Goal: Task Accomplishment & Management: Use online tool/utility

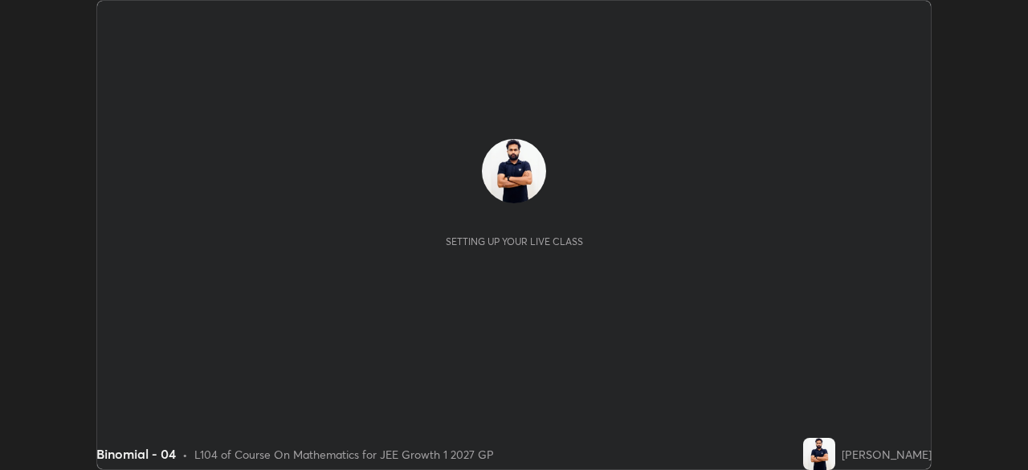
scroll to position [470, 1028]
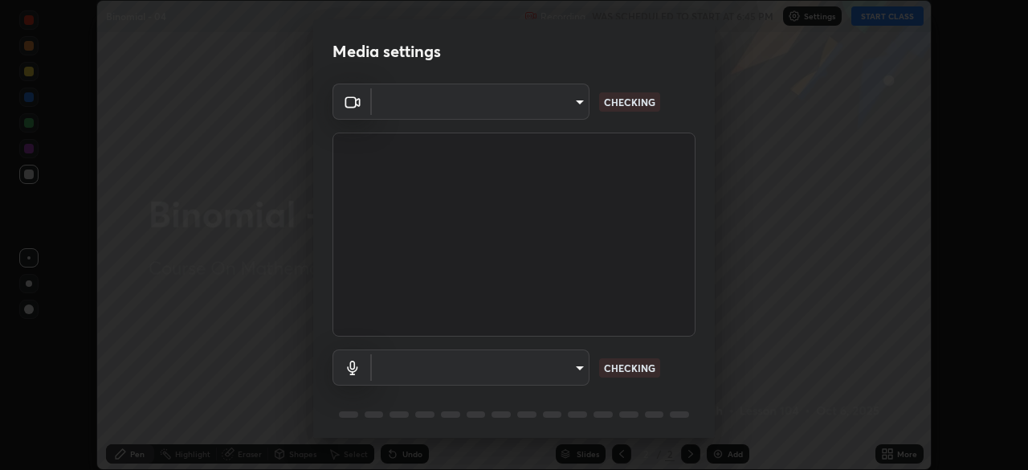
type input "1a0cd2fa9eaecc5464ce661d2c376d4f68bb2a1a8db1c3726163fcb70f995fb6"
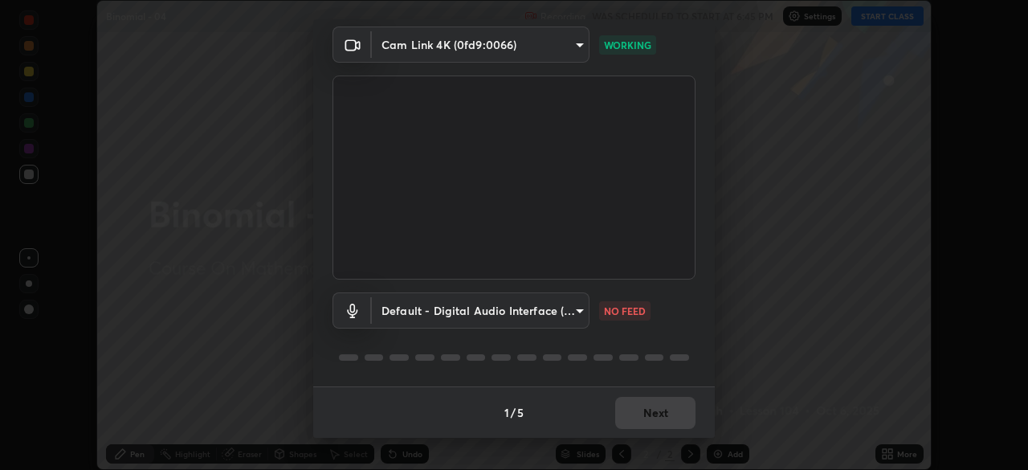
click at [575, 306] on body "Erase all Binomial - 04 Recording WAS SCHEDULED TO START AT 6:45 PM Settings ST…" at bounding box center [514, 235] width 1028 height 470
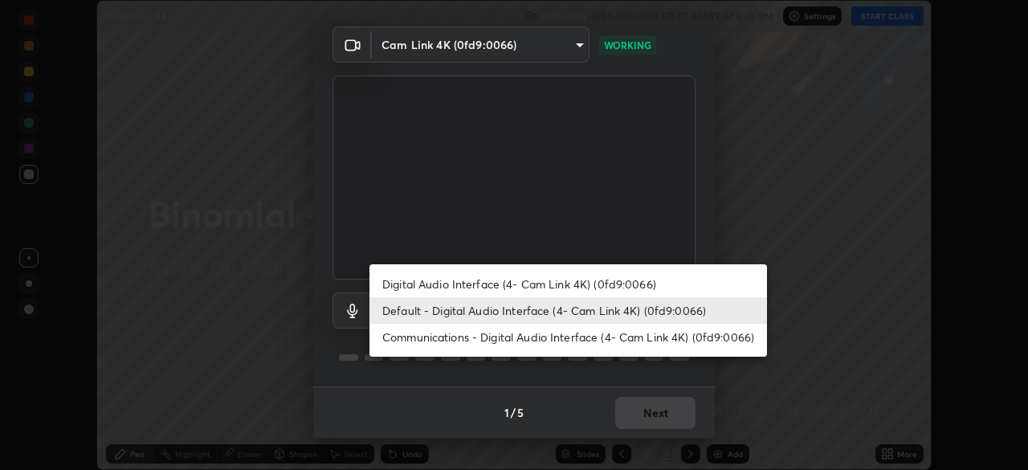
click at [538, 339] on li "Communications - Digital Audio Interface (4- Cam Link 4K) (0fd9:0066)" at bounding box center [569, 337] width 398 height 27
type input "communications"
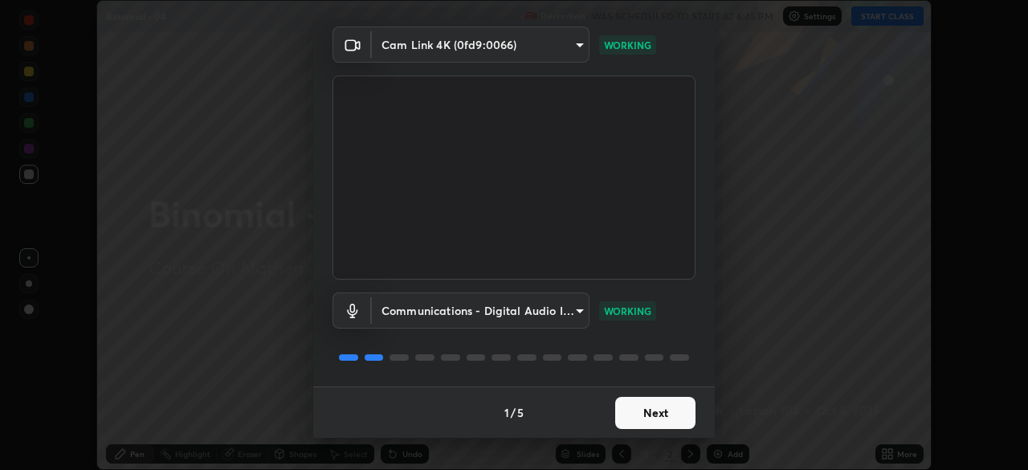
click at [645, 415] on button "Next" at bounding box center [655, 413] width 80 height 32
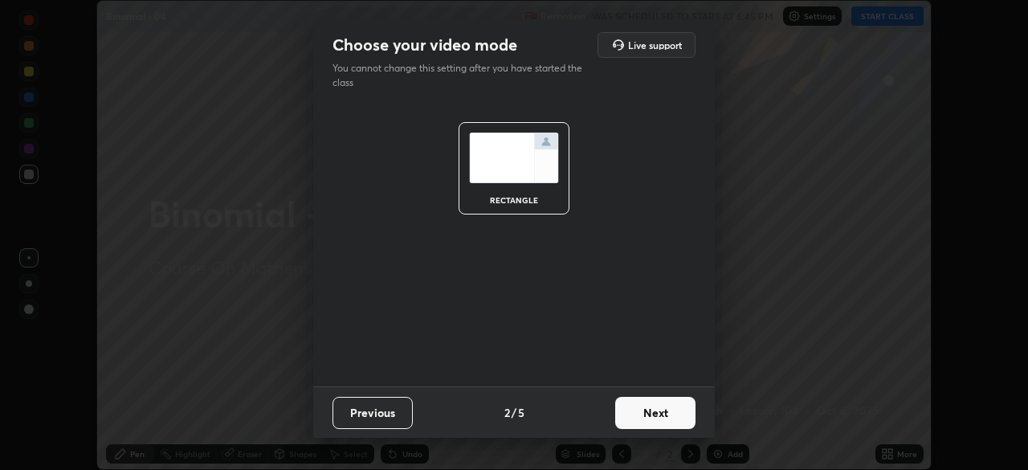
scroll to position [0, 0]
click at [652, 402] on button "Next" at bounding box center [655, 413] width 80 height 32
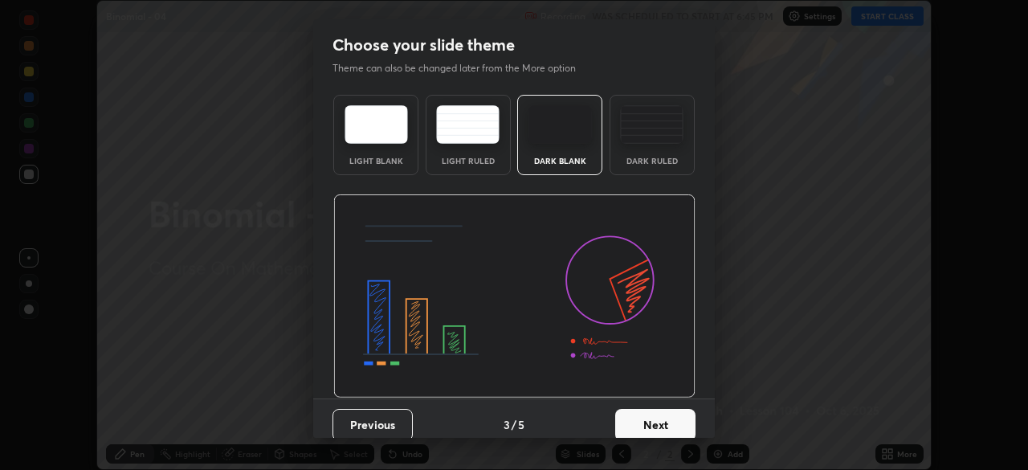
click at [660, 409] on button "Next" at bounding box center [655, 425] width 80 height 32
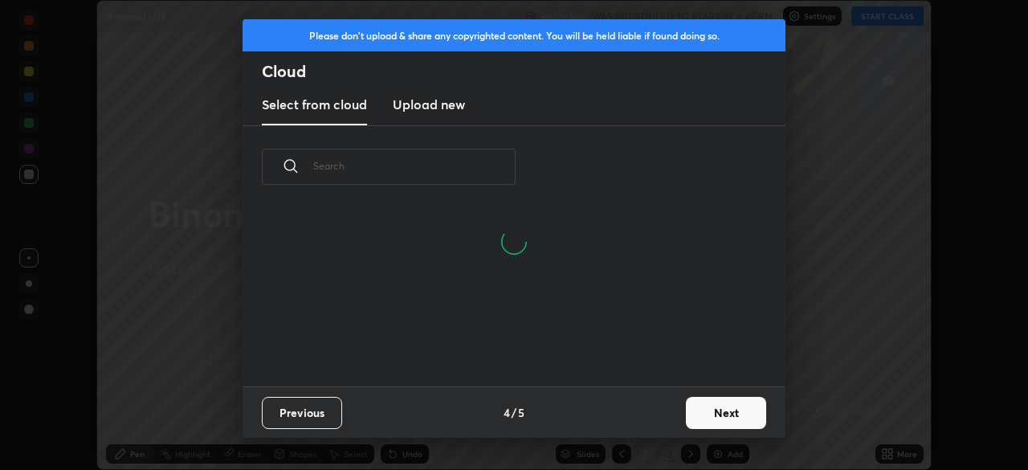
click at [703, 415] on button "Next" at bounding box center [726, 413] width 80 height 32
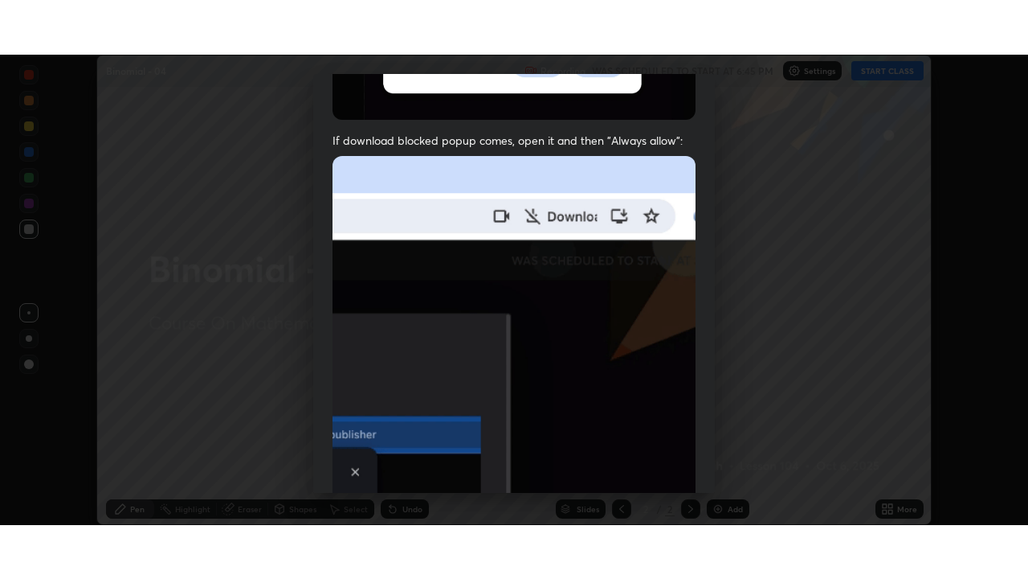
scroll to position [385, 0]
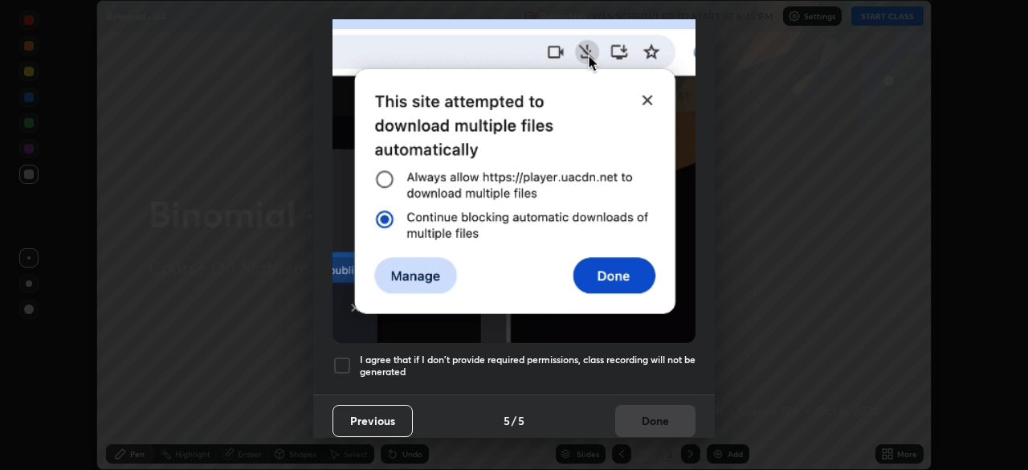
click at [339, 356] on div at bounding box center [342, 365] width 19 height 19
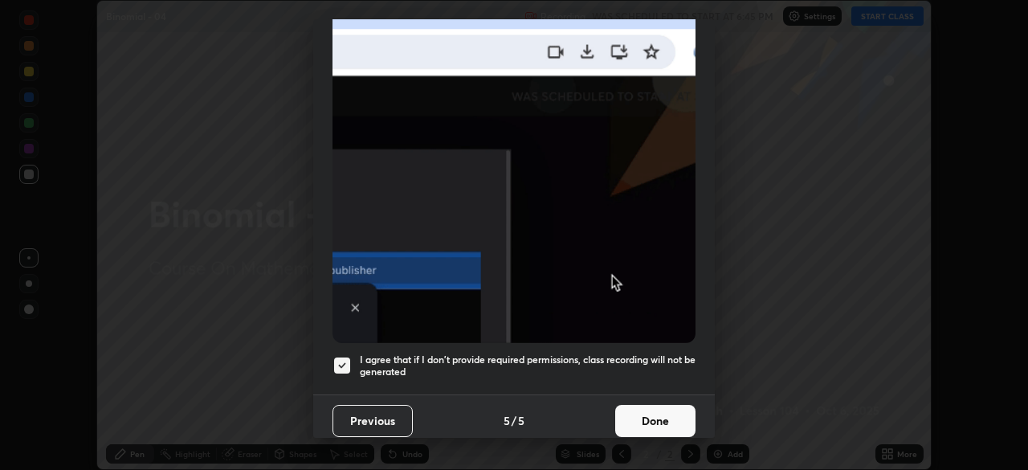
click at [648, 414] on button "Done" at bounding box center [655, 421] width 80 height 32
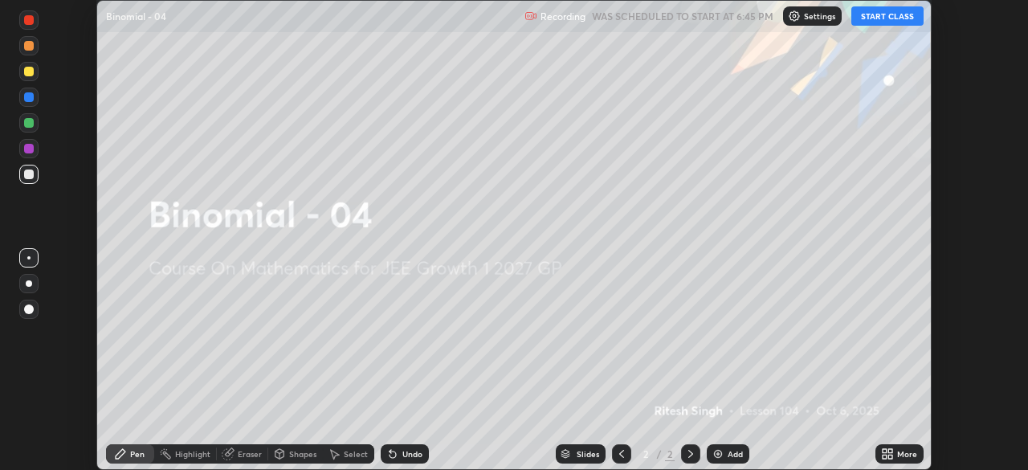
click at [875, 16] on button "START CLASS" at bounding box center [888, 15] width 72 height 19
click at [889, 455] on icon at bounding box center [891, 457] width 4 height 4
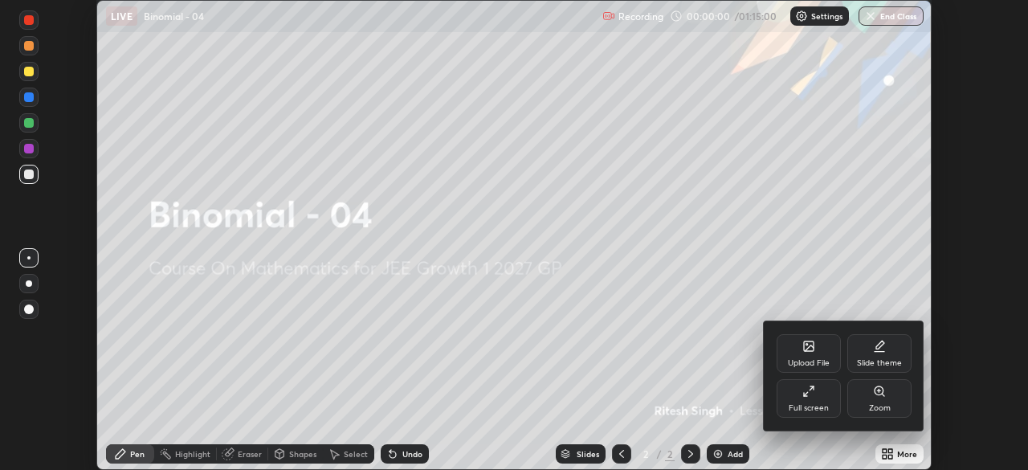
click at [820, 396] on div "Full screen" at bounding box center [809, 398] width 64 height 39
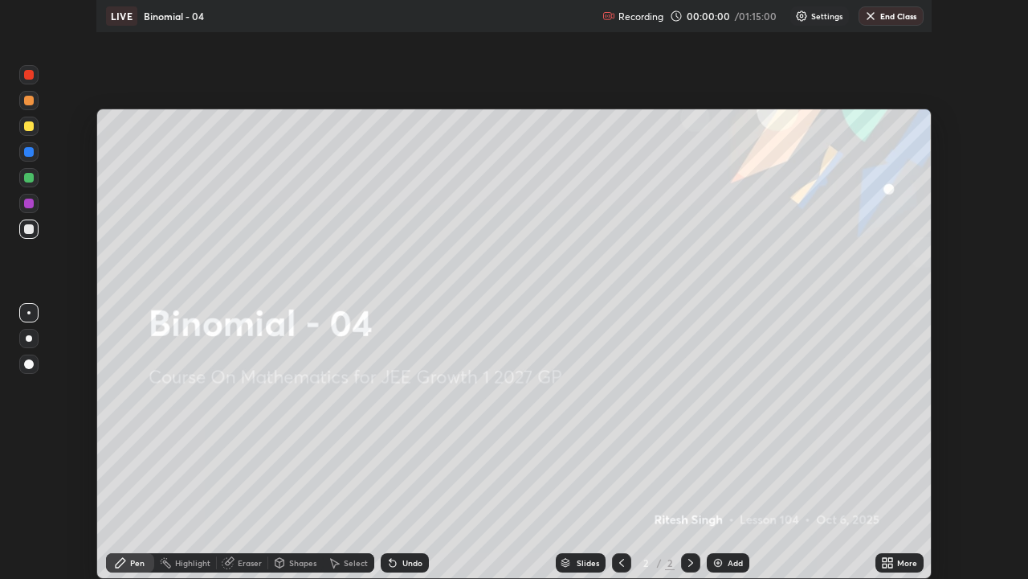
scroll to position [579, 1028]
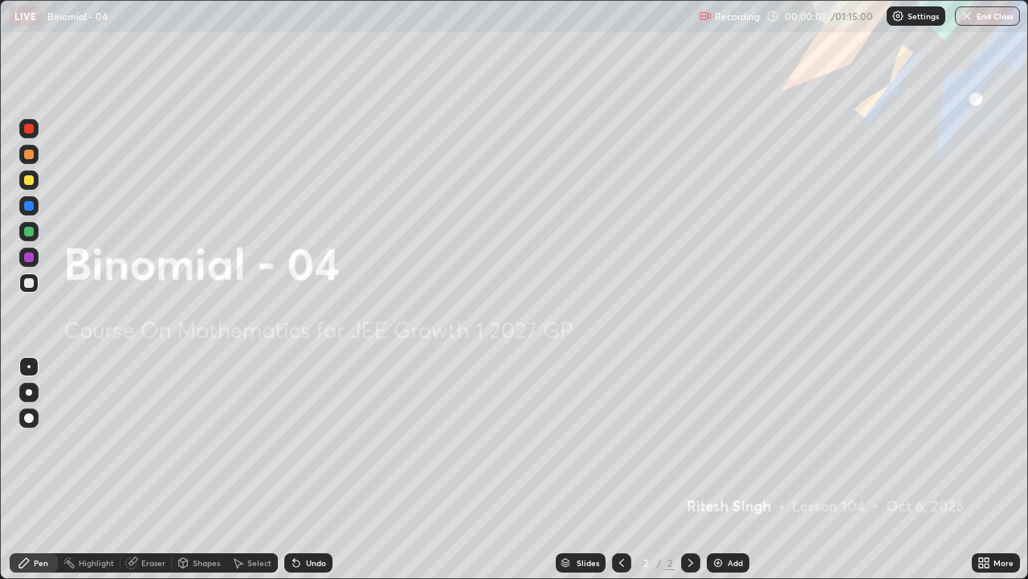
click at [730, 469] on div "Add" at bounding box center [735, 562] width 15 height 8
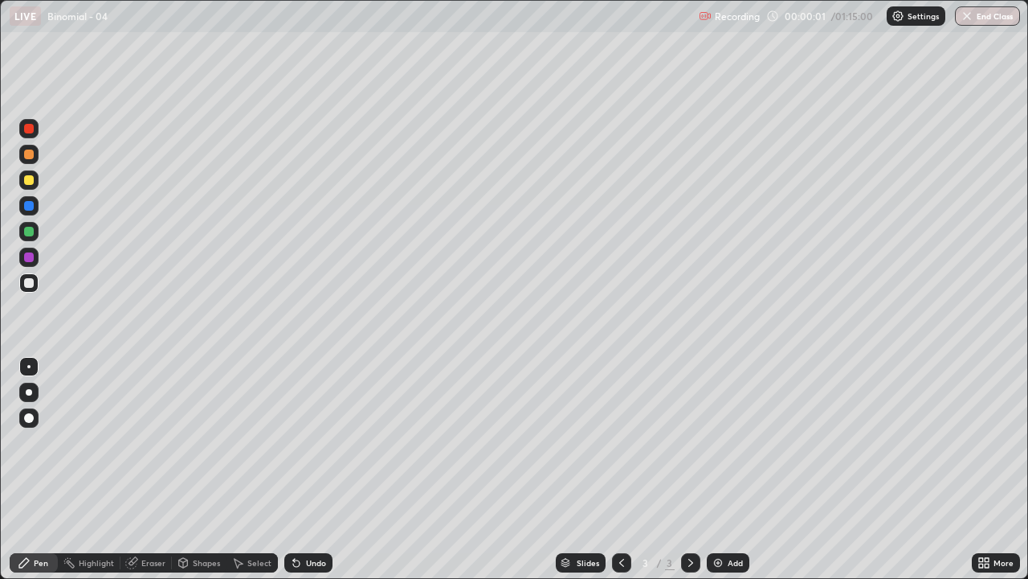
click at [728, 469] on div "Add" at bounding box center [735, 562] width 15 height 8
click at [730, 469] on div "Add" at bounding box center [735, 562] width 15 height 8
click at [730, 469] on div "Add" at bounding box center [728, 562] width 43 height 19
click at [728, 469] on div "Add" at bounding box center [735, 562] width 15 height 8
click at [730, 469] on div "Add" at bounding box center [735, 562] width 15 height 8
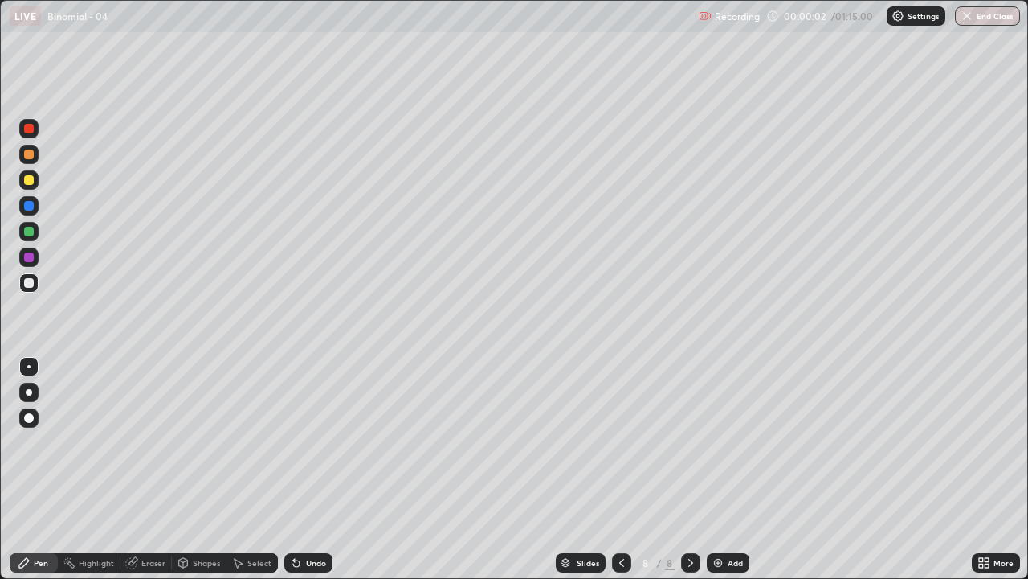
click at [732, 469] on div "Add" at bounding box center [735, 562] width 15 height 8
click at [733, 469] on div "Add" at bounding box center [735, 562] width 15 height 8
click at [734, 469] on div "Add" at bounding box center [735, 562] width 15 height 8
click at [735, 469] on div "Add" at bounding box center [735, 562] width 15 height 8
click at [734, 469] on div "Add" at bounding box center [735, 562] width 15 height 8
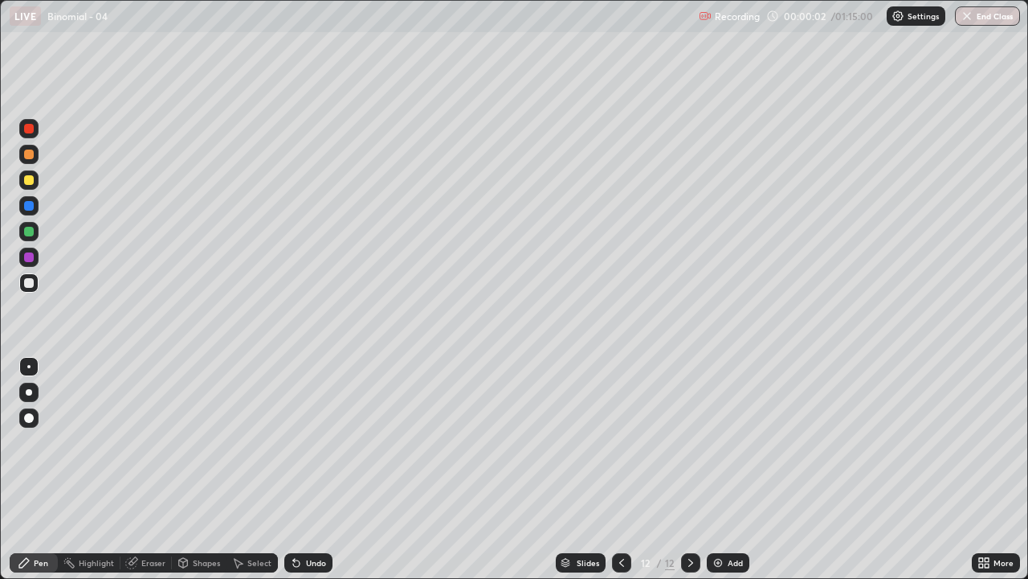
click at [735, 469] on div "Add" at bounding box center [735, 562] width 15 height 8
click at [738, 469] on div "Add" at bounding box center [735, 562] width 15 height 8
click at [620, 469] on icon at bounding box center [621, 562] width 13 height 13
click at [620, 469] on icon at bounding box center [622, 562] width 5 height 8
click at [619, 469] on icon at bounding box center [621, 562] width 13 height 13
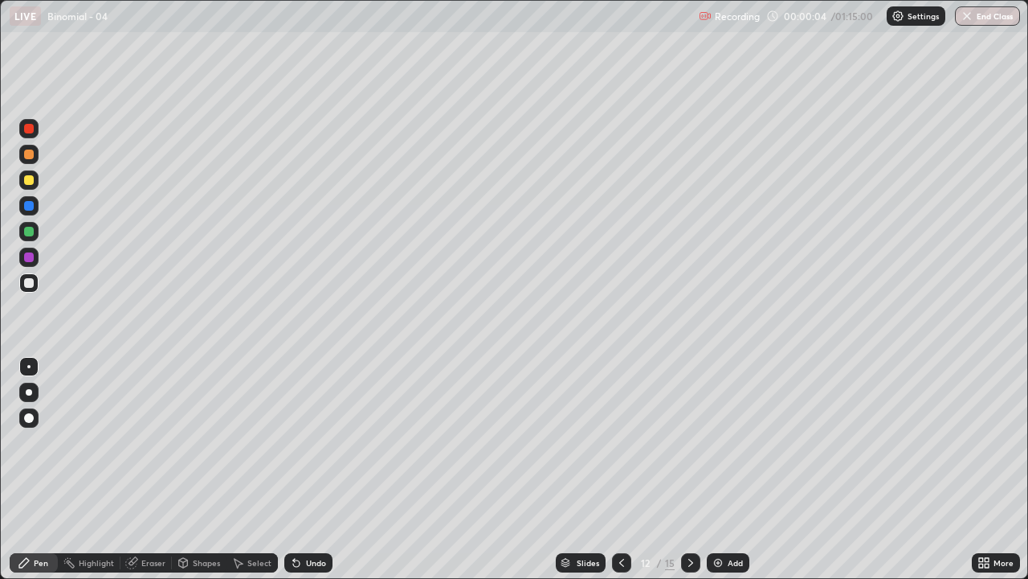
click at [619, 469] on icon at bounding box center [621, 562] width 13 height 13
click at [620, 469] on icon at bounding box center [621, 562] width 13 height 13
click at [618, 469] on icon at bounding box center [621, 562] width 13 height 13
click at [620, 469] on icon at bounding box center [621, 562] width 13 height 13
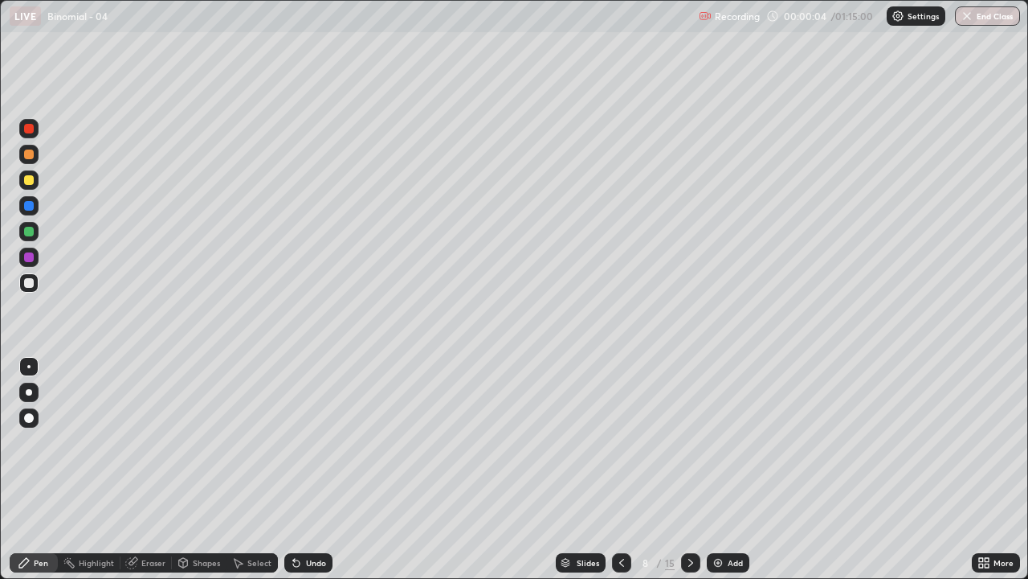
click at [620, 469] on icon at bounding box center [621, 562] width 13 height 13
click at [616, 469] on div at bounding box center [621, 562] width 19 height 19
click at [612, 469] on div at bounding box center [621, 562] width 19 height 19
click at [31, 182] on div at bounding box center [29, 180] width 10 height 10
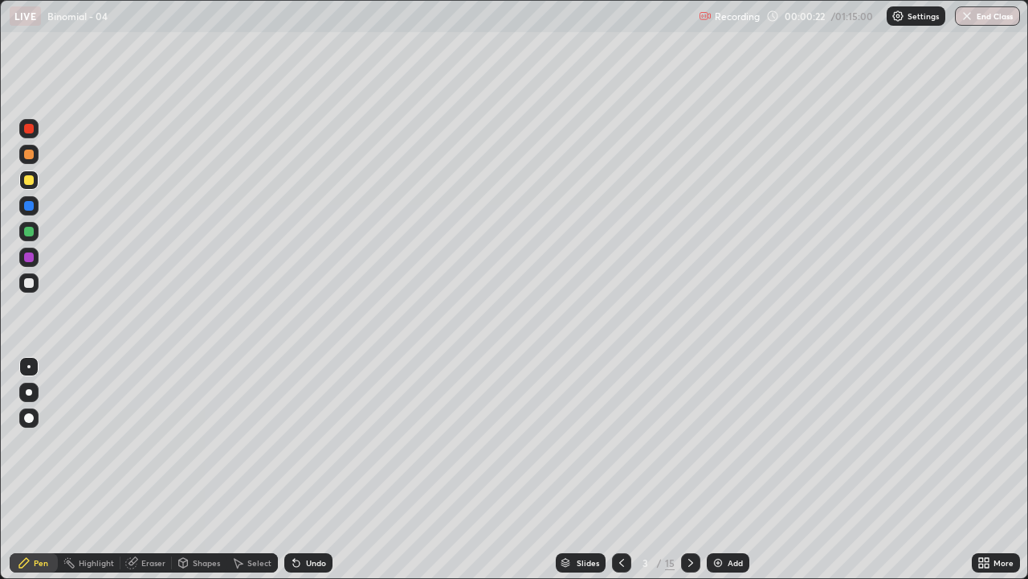
click at [27, 186] on div at bounding box center [28, 179] width 19 height 19
click at [29, 366] on div at bounding box center [28, 366] width 3 height 3
click at [31, 284] on div at bounding box center [29, 283] width 10 height 10
click at [28, 284] on div at bounding box center [29, 283] width 10 height 10
click at [307, 469] on div "Undo" at bounding box center [316, 562] width 20 height 8
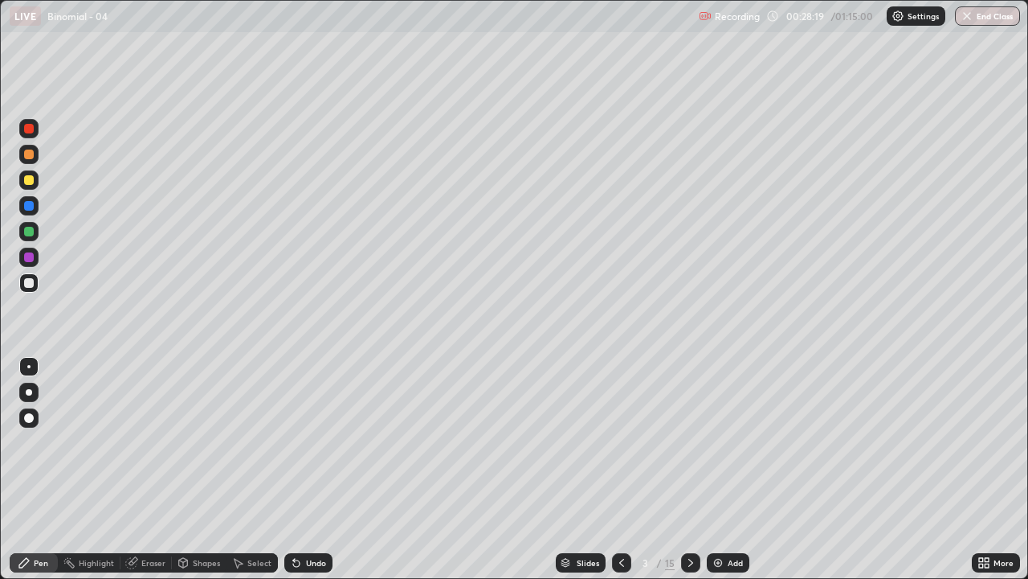
click at [305, 469] on div "Undo" at bounding box center [308, 562] width 48 height 19
click at [681, 469] on div at bounding box center [690, 562] width 19 height 19
click at [620, 469] on icon at bounding box center [622, 562] width 5 height 8
click at [691, 469] on icon at bounding box center [691, 562] width 13 height 13
click at [620, 469] on icon at bounding box center [621, 562] width 13 height 13
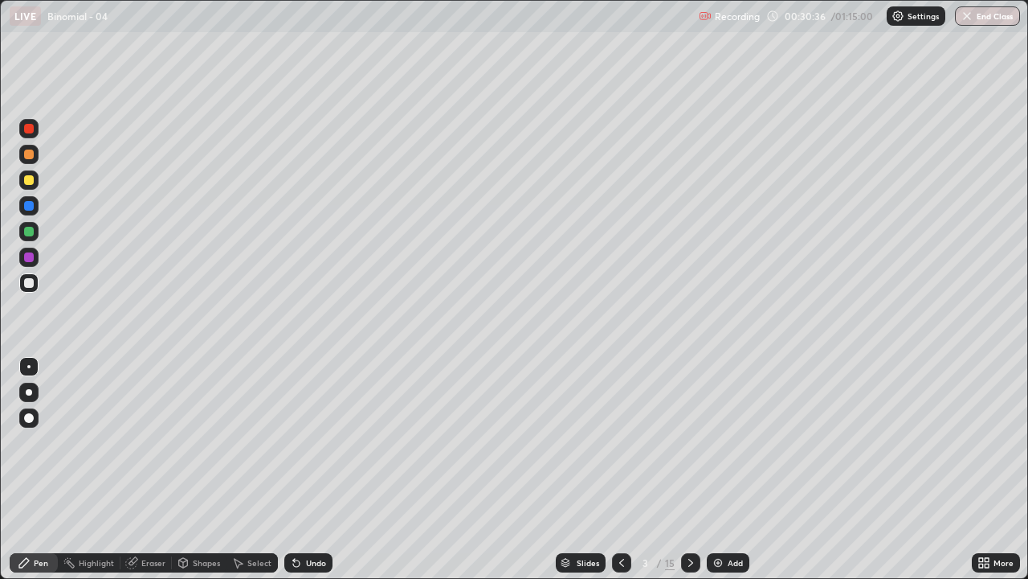
click at [699, 469] on div at bounding box center [690, 562] width 19 height 19
click at [141, 469] on div "Eraser" at bounding box center [153, 562] width 24 height 8
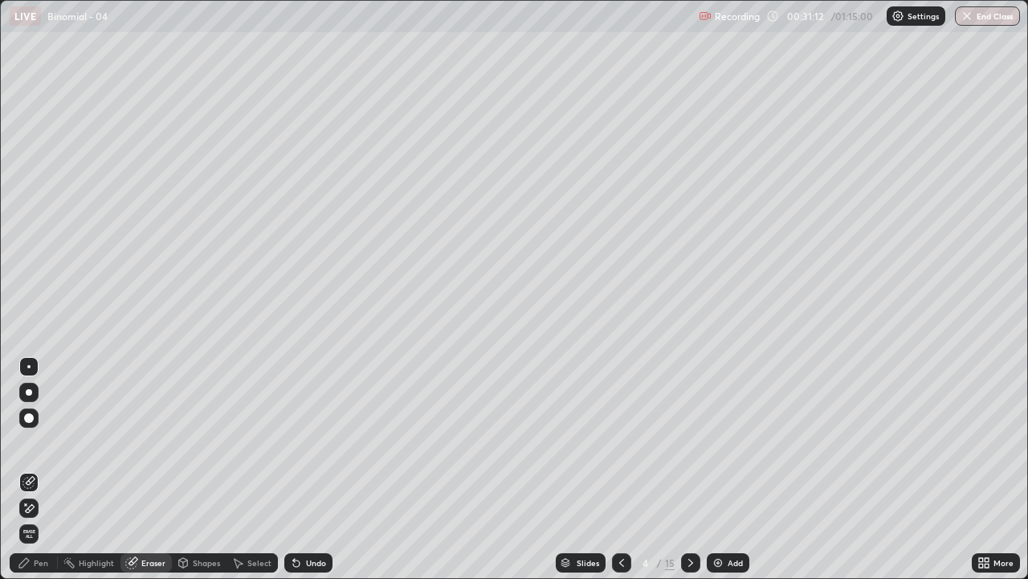
click at [41, 469] on div "Pen" at bounding box center [41, 562] width 14 height 8
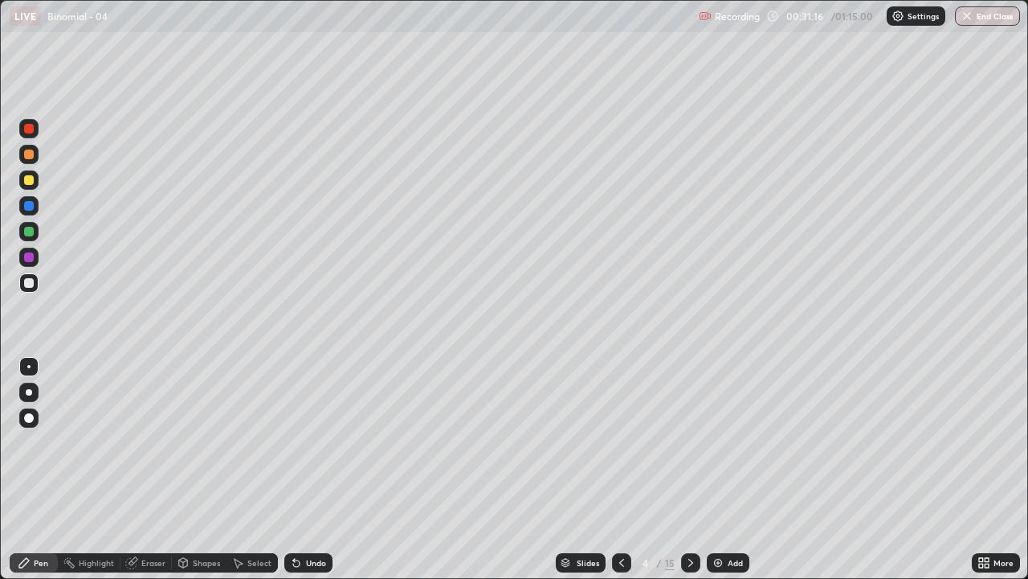
click at [140, 469] on div "Eraser" at bounding box center [146, 562] width 51 height 19
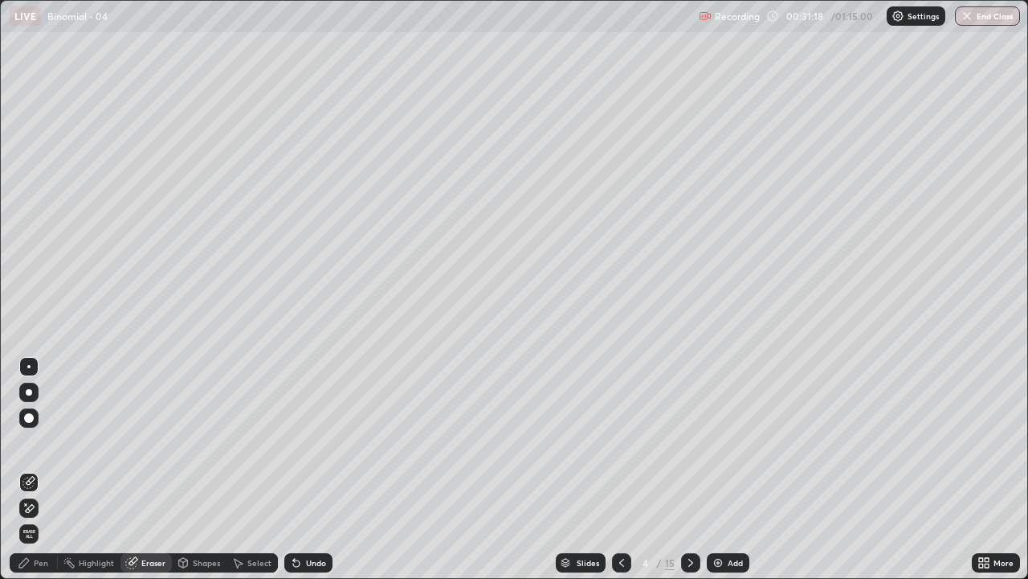
click at [34, 469] on div "Pen" at bounding box center [34, 562] width 48 height 19
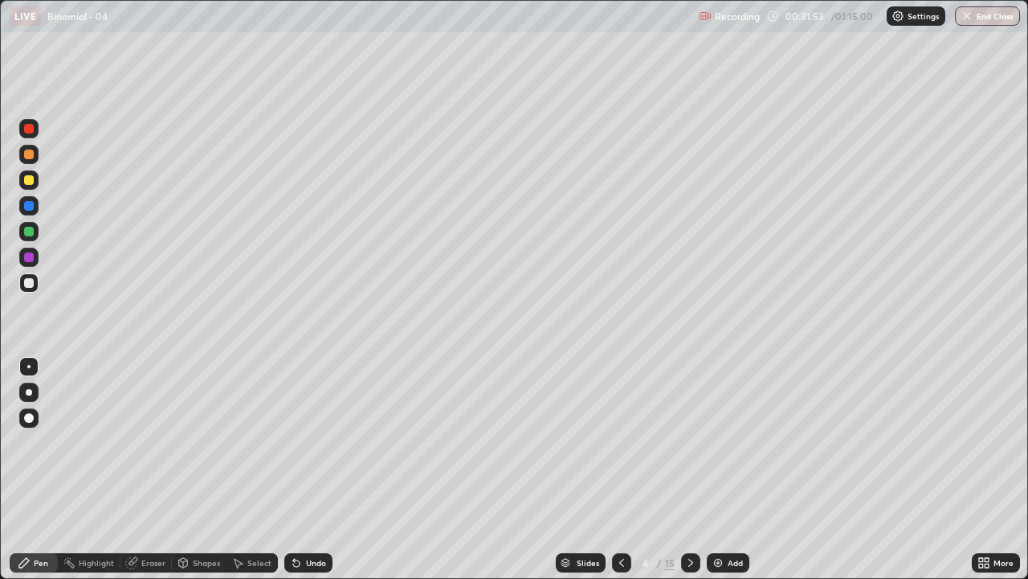
click at [318, 469] on div "Undo" at bounding box center [316, 562] width 20 height 8
click at [317, 469] on div "Undo" at bounding box center [316, 562] width 20 height 8
click at [296, 469] on icon at bounding box center [296, 563] width 6 height 6
click at [686, 469] on icon at bounding box center [691, 562] width 13 height 13
click at [34, 186] on div at bounding box center [28, 179] width 19 height 19
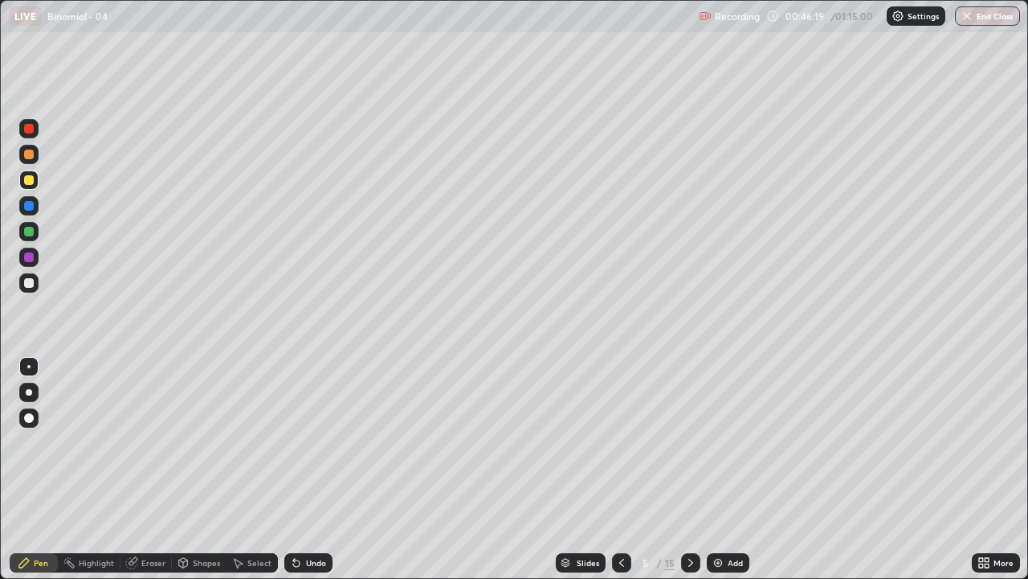
click at [689, 469] on icon at bounding box center [691, 562] width 13 height 13
click at [690, 469] on icon at bounding box center [691, 562] width 5 height 8
click at [312, 469] on div "Undo" at bounding box center [316, 562] width 20 height 8
click at [304, 469] on div "Undo" at bounding box center [308, 562] width 48 height 19
click at [620, 469] on icon at bounding box center [622, 562] width 5 height 8
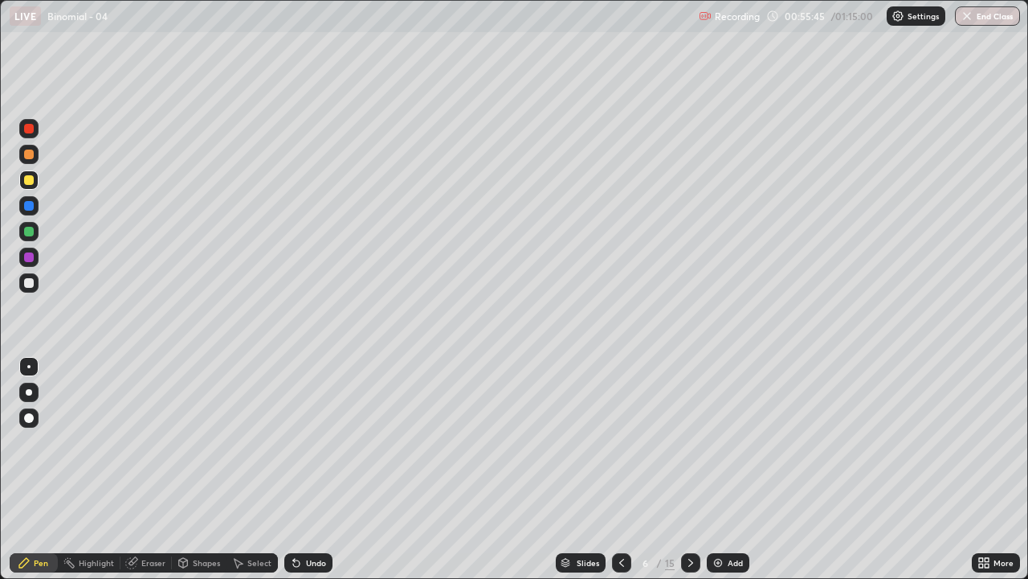
click at [691, 469] on div at bounding box center [690, 562] width 19 height 19
click at [689, 469] on icon at bounding box center [691, 562] width 13 height 13
click at [150, 469] on div "Eraser" at bounding box center [153, 562] width 24 height 8
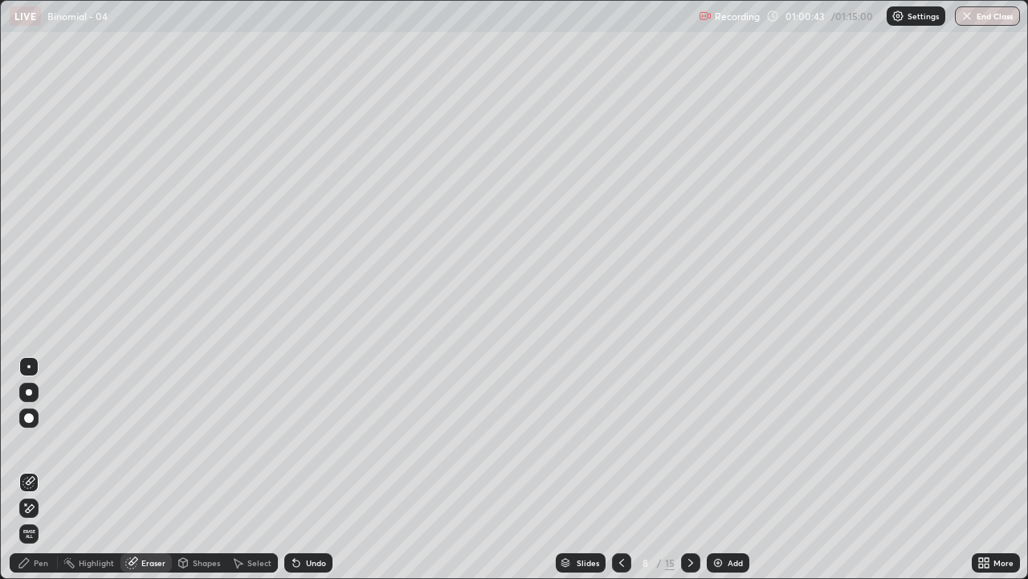
click at [34, 469] on div "Pen" at bounding box center [34, 562] width 48 height 19
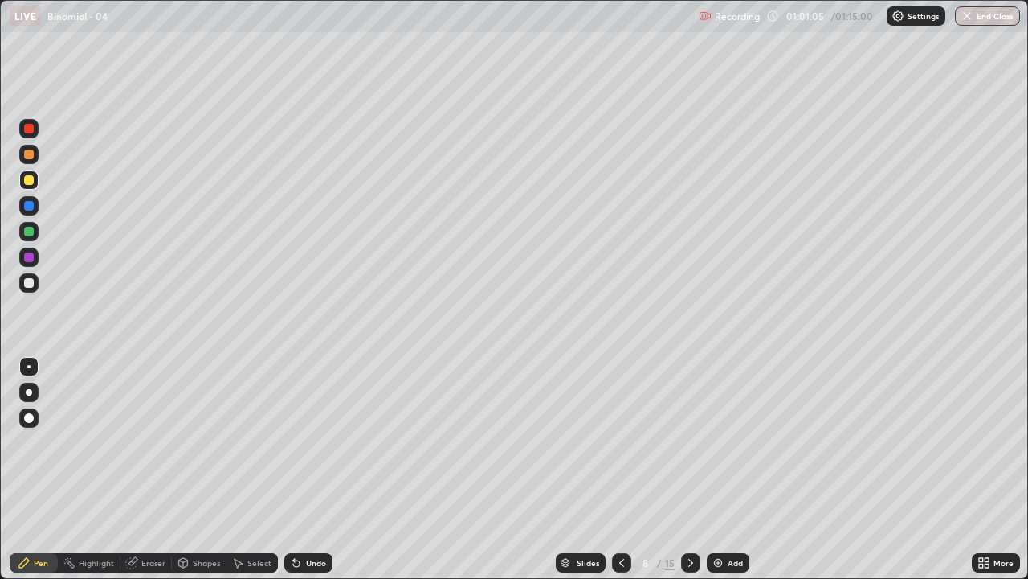
click at [148, 469] on div "Eraser" at bounding box center [153, 562] width 24 height 8
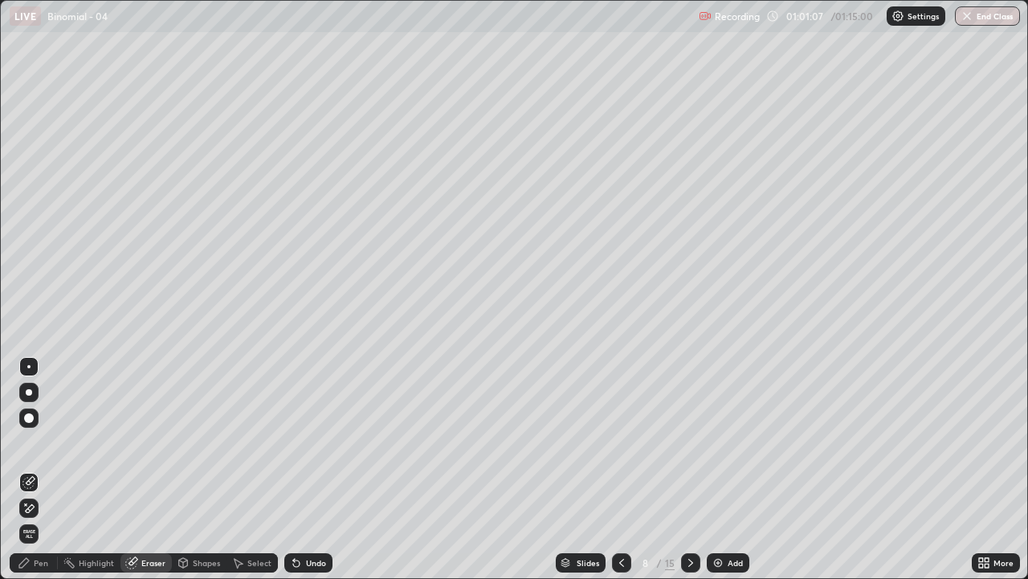
click at [35, 469] on div "Pen" at bounding box center [34, 562] width 48 height 19
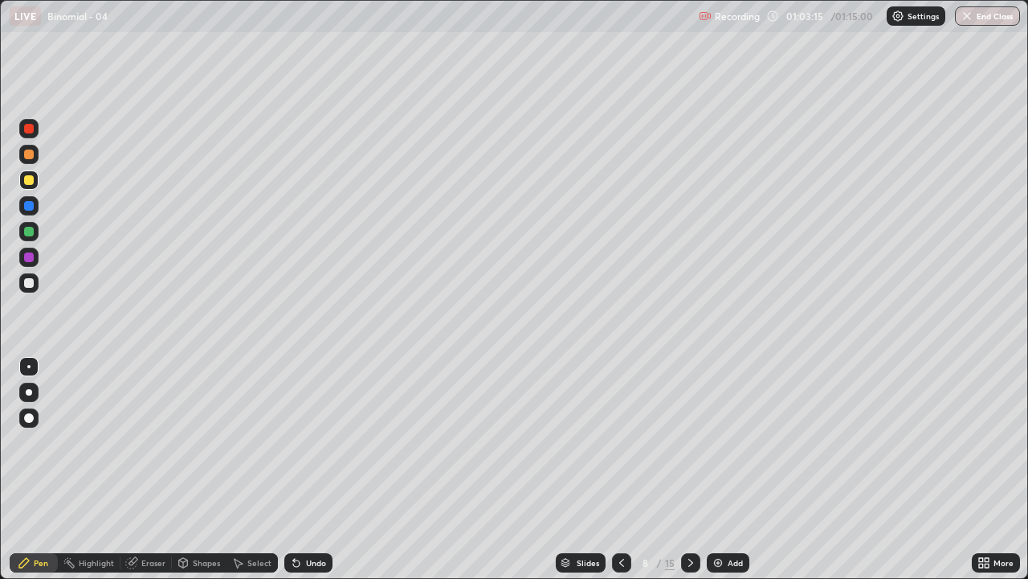
click at [306, 469] on div "Undo" at bounding box center [316, 562] width 20 height 8
click at [305, 469] on div "Undo" at bounding box center [308, 562] width 48 height 19
click at [690, 469] on icon at bounding box center [691, 562] width 5 height 8
click at [620, 469] on icon at bounding box center [621, 562] width 13 height 13
click at [691, 469] on icon at bounding box center [691, 562] width 13 height 13
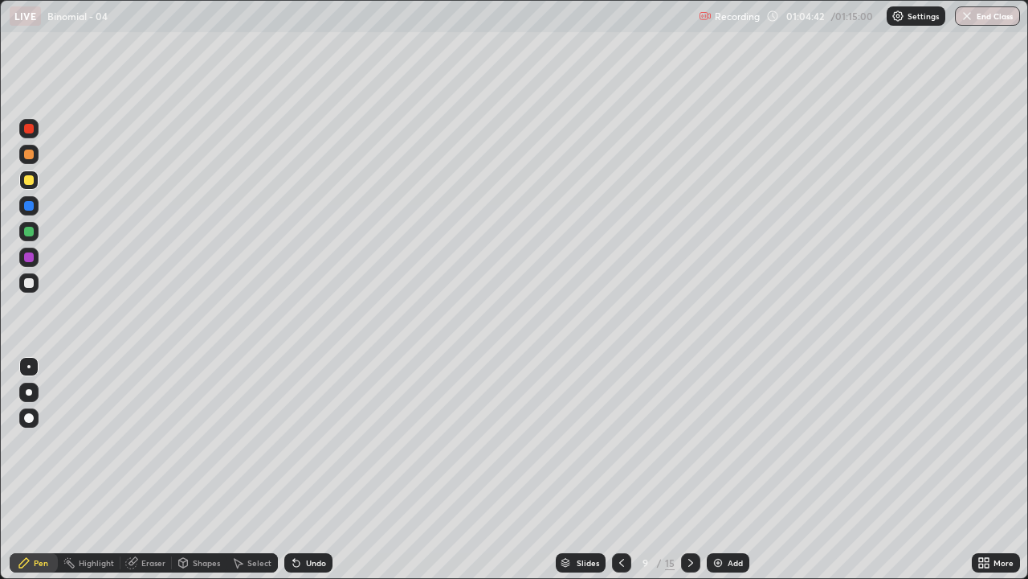
click at [618, 469] on icon at bounding box center [621, 562] width 13 height 13
click at [688, 469] on icon at bounding box center [691, 562] width 13 height 13
click at [689, 469] on icon at bounding box center [691, 562] width 13 height 13
click at [318, 469] on div "Undo" at bounding box center [308, 562] width 48 height 19
click at [317, 469] on div "Undo" at bounding box center [316, 562] width 20 height 8
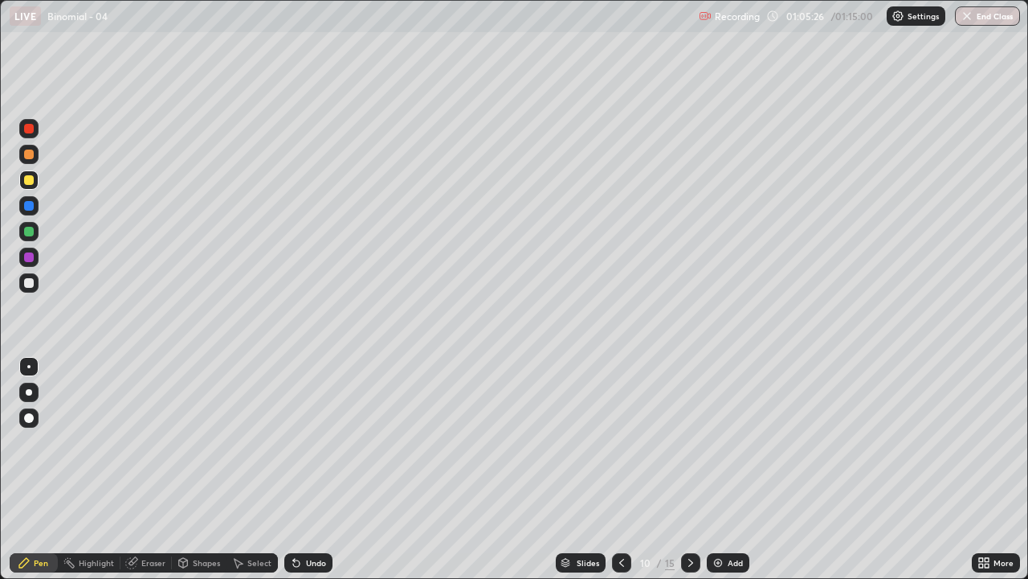
click at [317, 469] on div "Undo" at bounding box center [316, 562] width 20 height 8
click at [150, 469] on div "Eraser" at bounding box center [153, 562] width 24 height 8
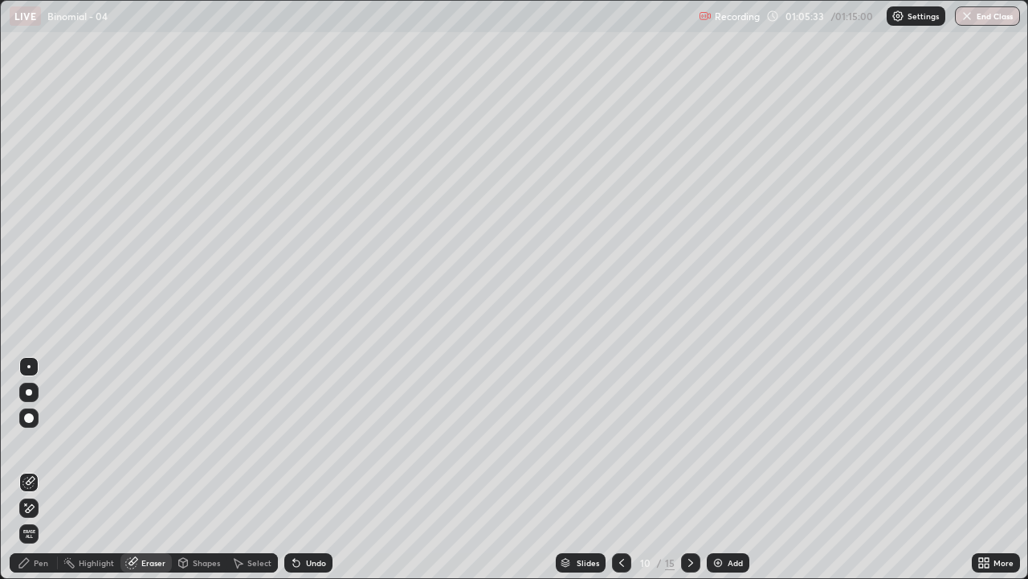
click at [37, 469] on div "Pen" at bounding box center [34, 562] width 48 height 19
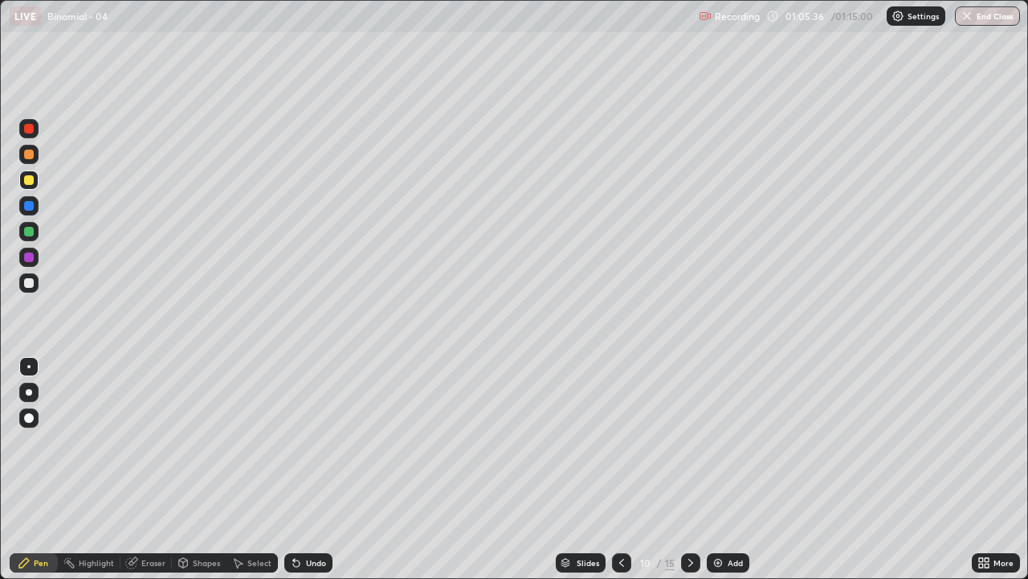
click at [307, 469] on div "Undo" at bounding box center [316, 562] width 20 height 8
click at [689, 469] on icon at bounding box center [691, 562] width 13 height 13
click at [311, 469] on div "Undo" at bounding box center [316, 562] width 20 height 8
click at [309, 469] on div "Undo" at bounding box center [308, 562] width 48 height 19
click at [621, 469] on icon at bounding box center [622, 562] width 5 height 8
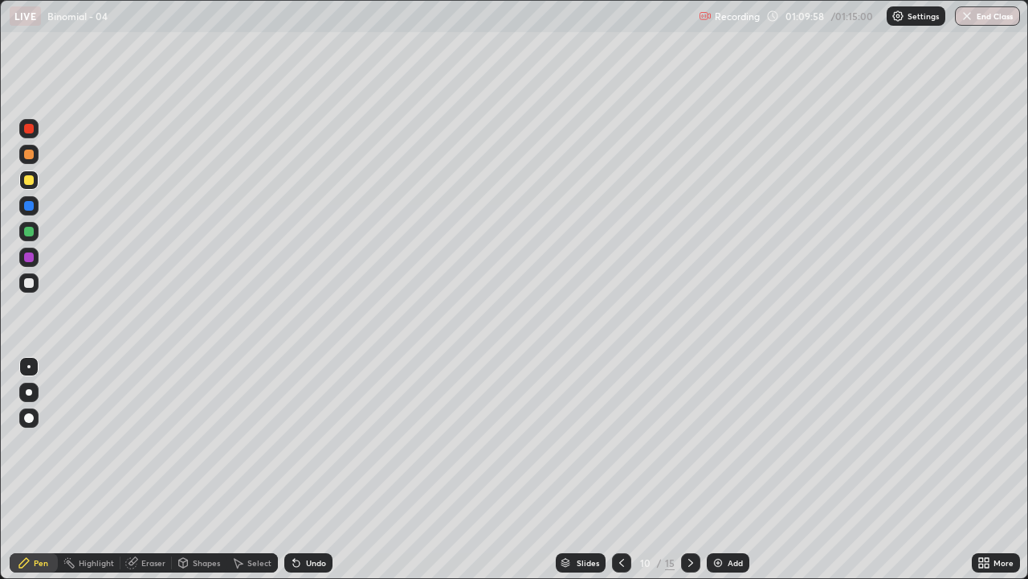
click at [623, 469] on icon at bounding box center [621, 562] width 13 height 13
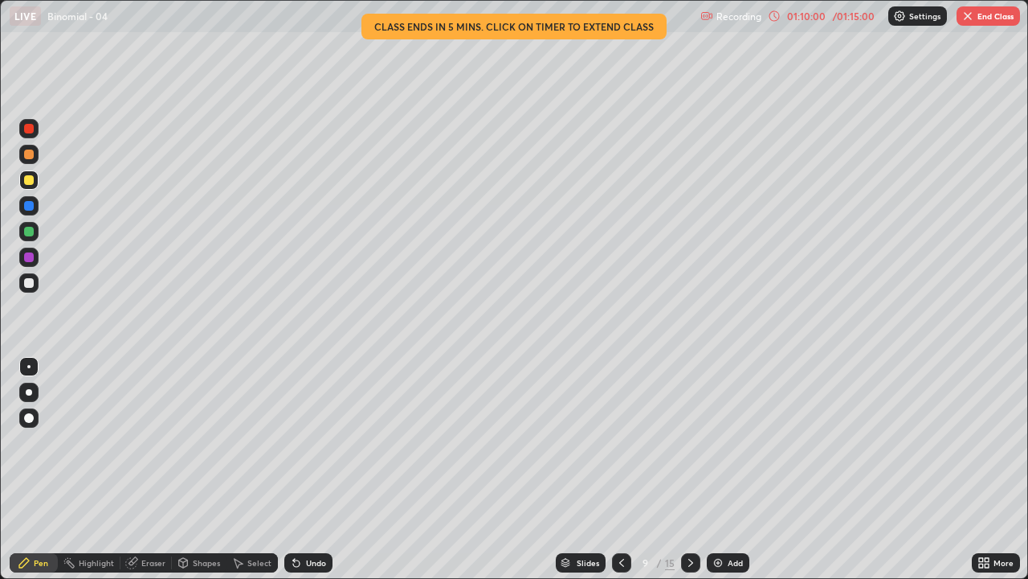
click at [689, 469] on icon at bounding box center [691, 562] width 13 height 13
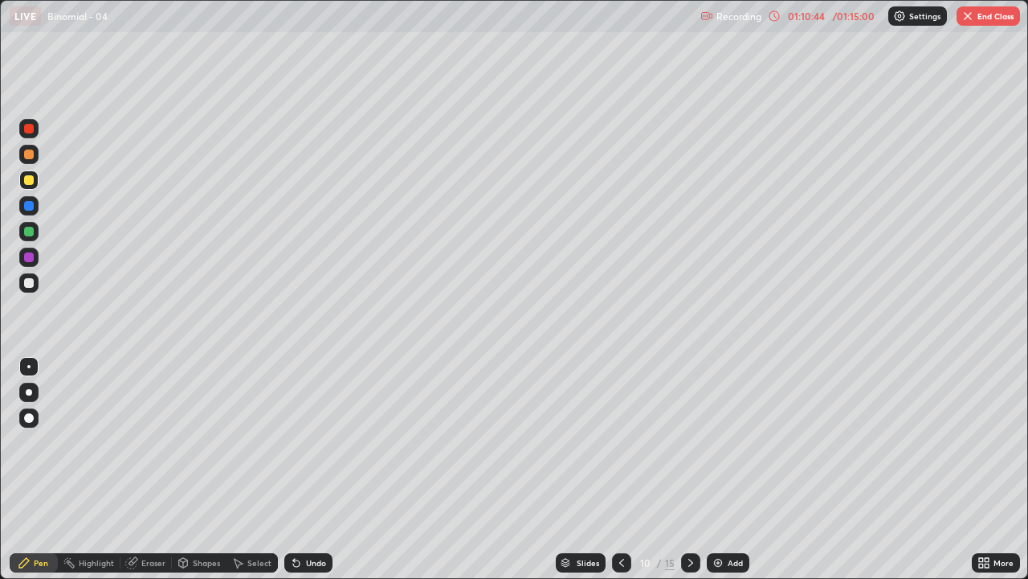
click at [691, 469] on icon at bounding box center [691, 562] width 13 height 13
click at [691, 469] on icon at bounding box center [691, 562] width 5 height 8
click at [621, 469] on icon at bounding box center [622, 562] width 5 height 8
click at [689, 469] on icon at bounding box center [691, 562] width 13 height 13
click at [143, 469] on div "Eraser" at bounding box center [146, 562] width 51 height 19
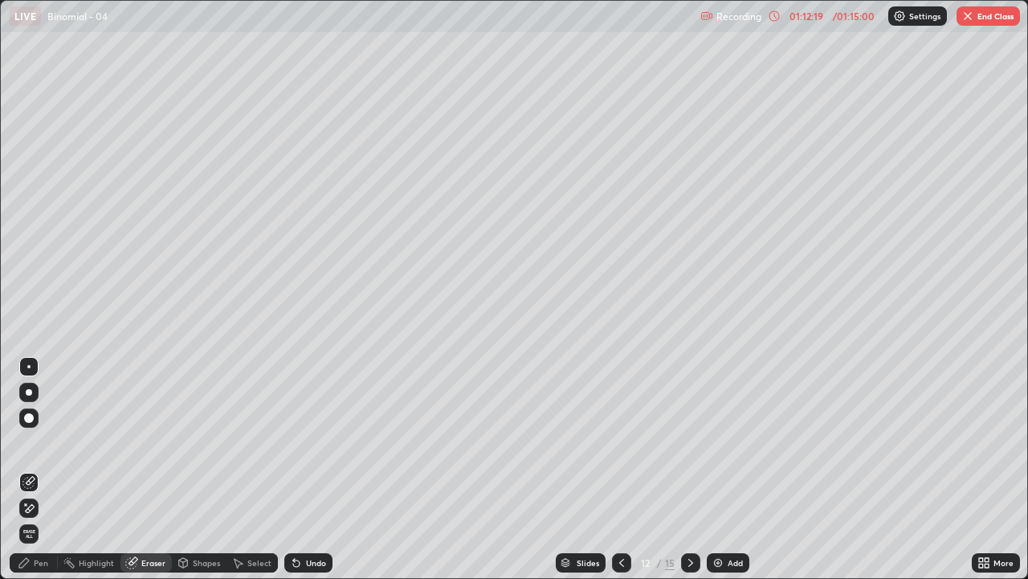
click at [39, 469] on div "Pen" at bounding box center [34, 562] width 48 height 19
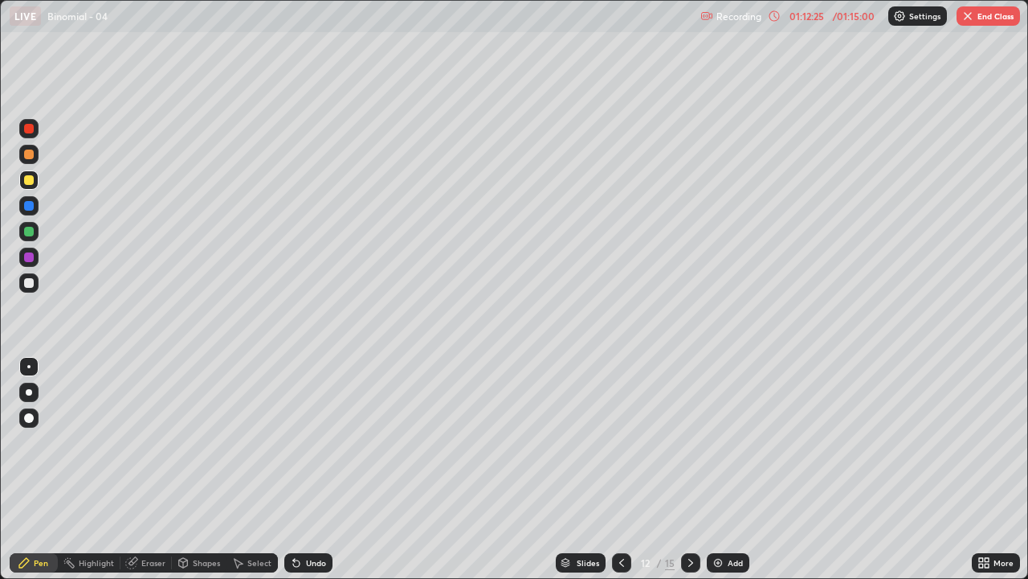
click at [620, 469] on icon at bounding box center [621, 562] width 13 height 13
click at [689, 469] on icon at bounding box center [691, 562] width 13 height 13
click at [620, 469] on icon at bounding box center [621, 562] width 13 height 13
click at [624, 469] on div at bounding box center [621, 562] width 19 height 19
click at [686, 469] on icon at bounding box center [691, 562] width 13 height 13
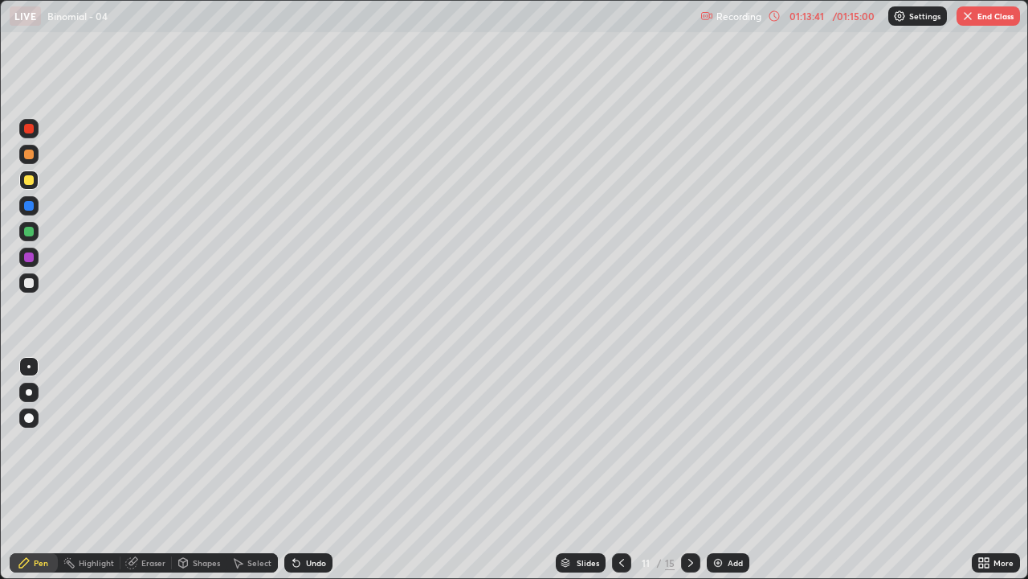
click at [689, 469] on icon at bounding box center [691, 562] width 13 height 13
click at [962, 22] on button "End Class" at bounding box center [988, 15] width 63 height 19
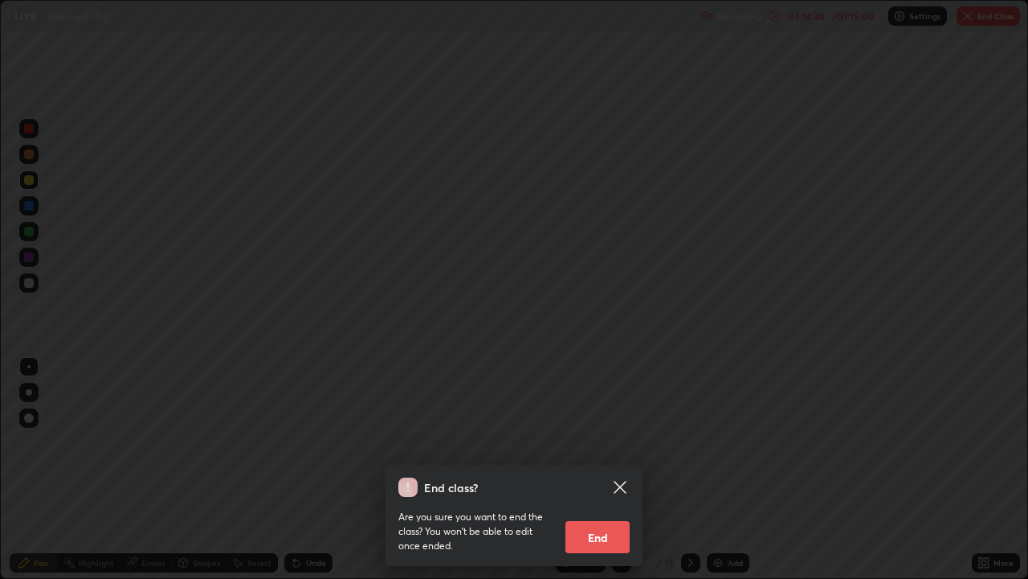
click at [586, 469] on button "End" at bounding box center [598, 537] width 64 height 32
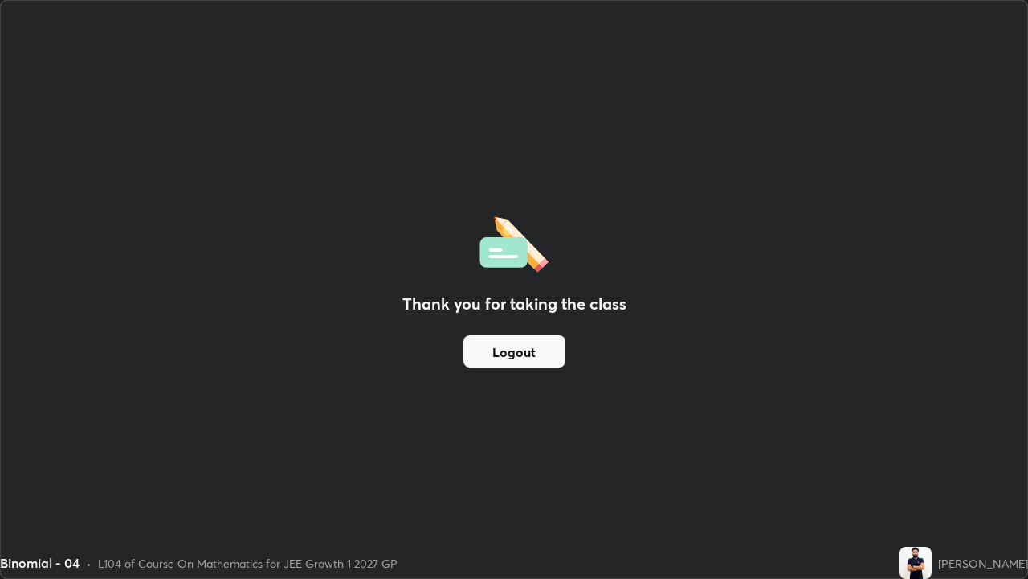
click at [550, 350] on button "Logout" at bounding box center [515, 351] width 102 height 32
